Goal: Task Accomplishment & Management: Complete application form

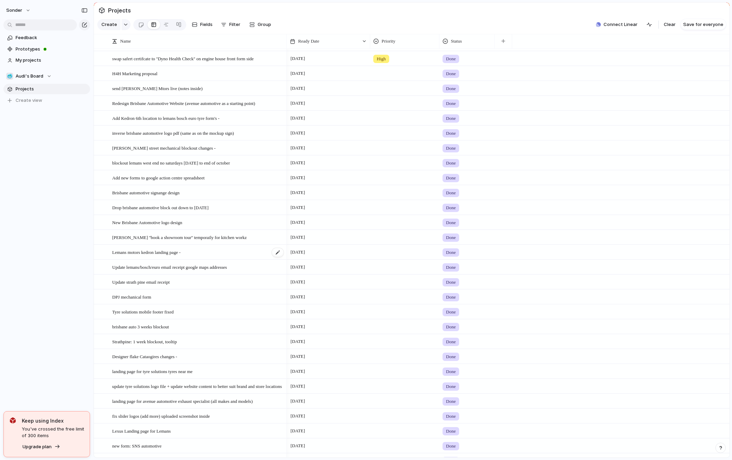
scroll to position [1232, 0]
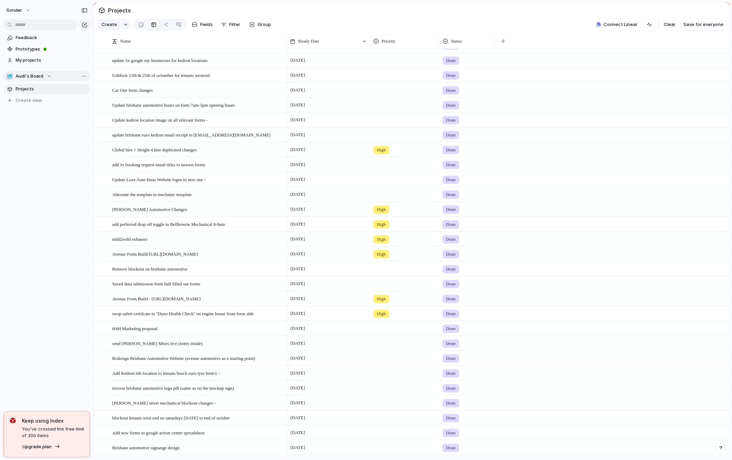
click at [41, 76] on span "Audi's Board" at bounding box center [30, 76] width 28 height 7
click at [37, 112] on li "💅 [PERSON_NAME]" at bounding box center [47, 113] width 78 height 12
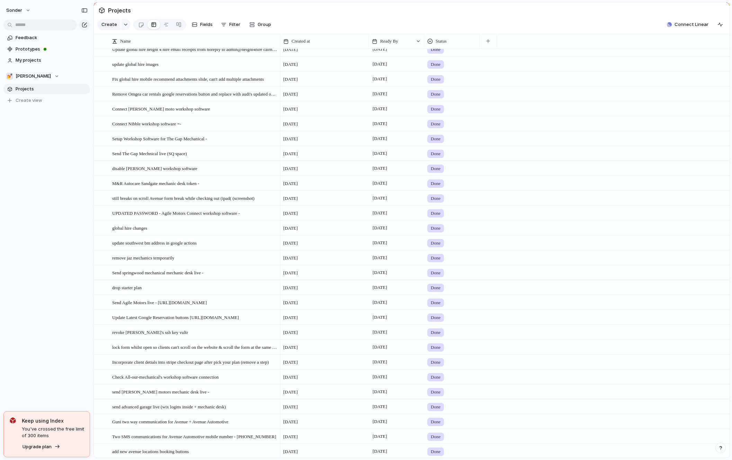
scroll to position [559, 0]
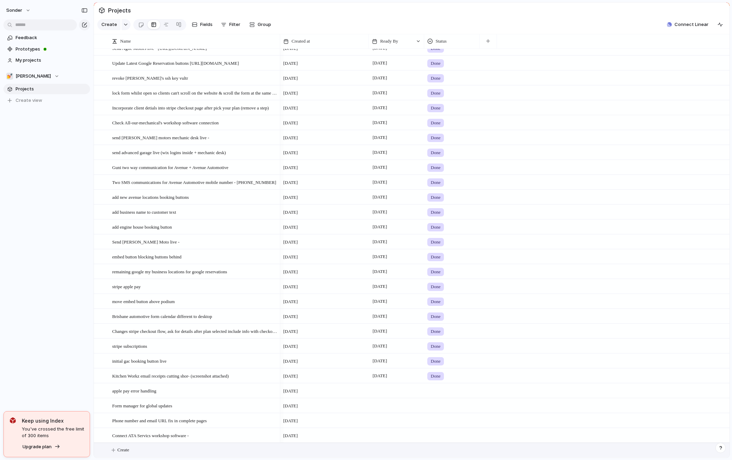
click at [173, 447] on button "Create" at bounding box center [420, 450] width 639 height 14
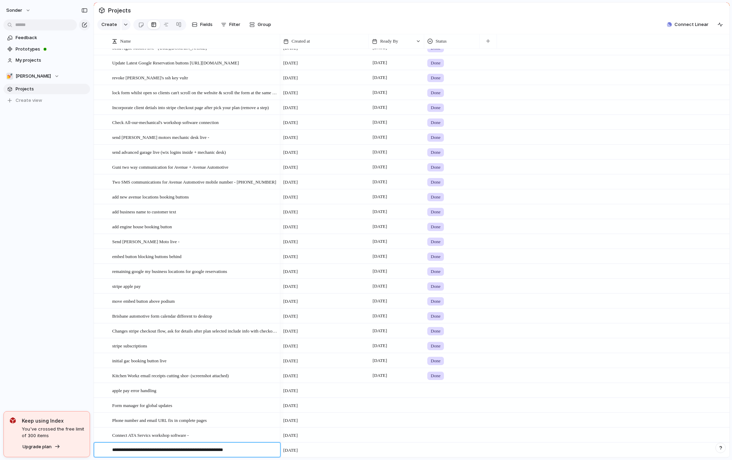
type textarea "**********"
click at [173, 447] on span "remove footer contact form from height 4 hire (across whole site)" at bounding box center [171, 449] width 118 height 8
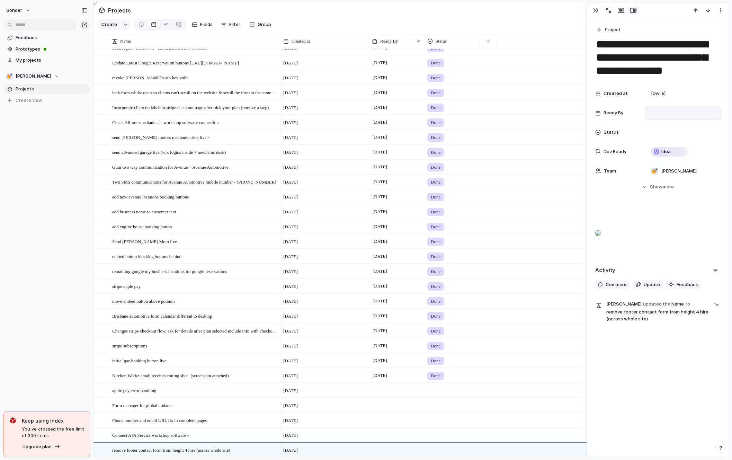
click at [663, 109] on div at bounding box center [683, 113] width 70 height 8
click at [655, 182] on button "7" at bounding box center [656, 183] width 12 height 12
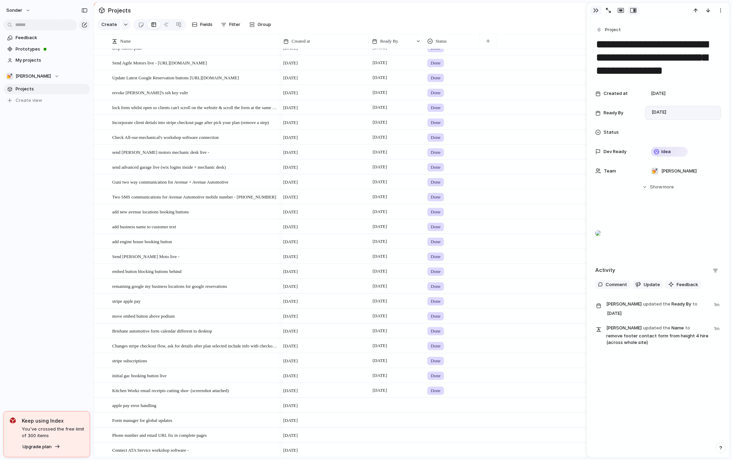
click at [594, 14] on button "button" at bounding box center [595, 10] width 11 height 9
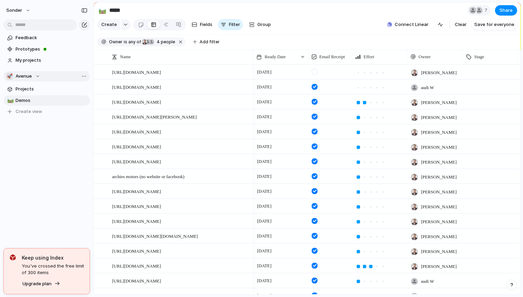
click at [30, 80] on button "🚀 Avenue" at bounding box center [46, 76] width 87 height 10
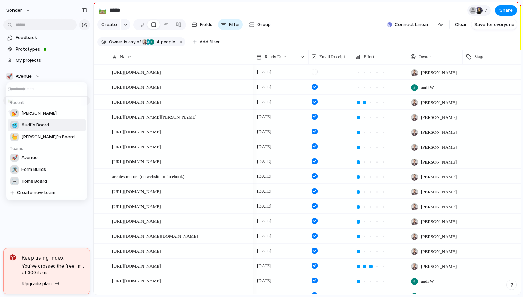
click at [38, 123] on span "Audi's Board" at bounding box center [35, 124] width 28 height 7
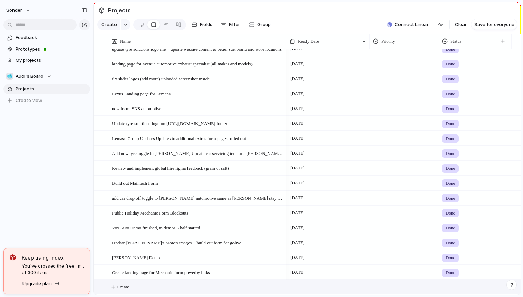
click at [141, 290] on button "Create" at bounding box center [316, 287] width 431 height 14
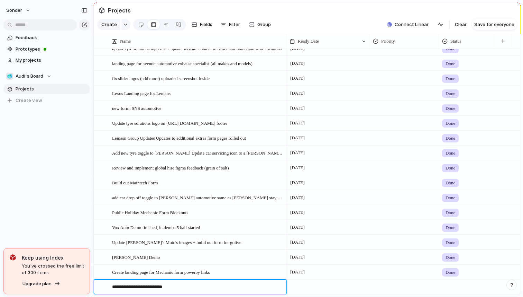
type textarea "**********"
click at [144, 291] on textarea "**********" at bounding box center [197, 287] width 170 height 9
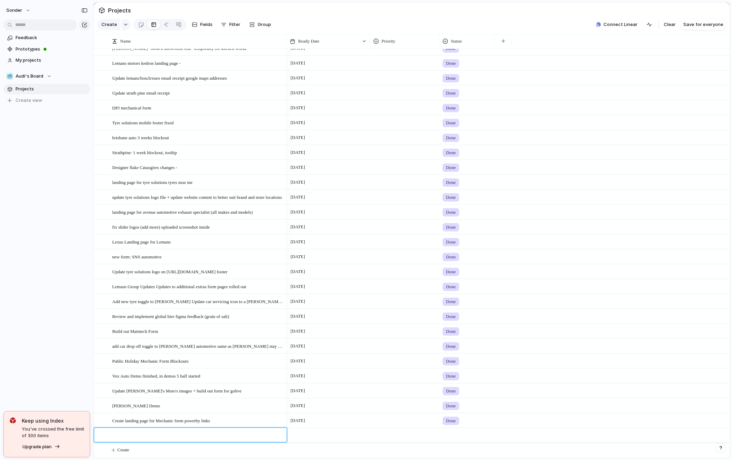
scroll to position [1676, 0]
